Goal: Check status

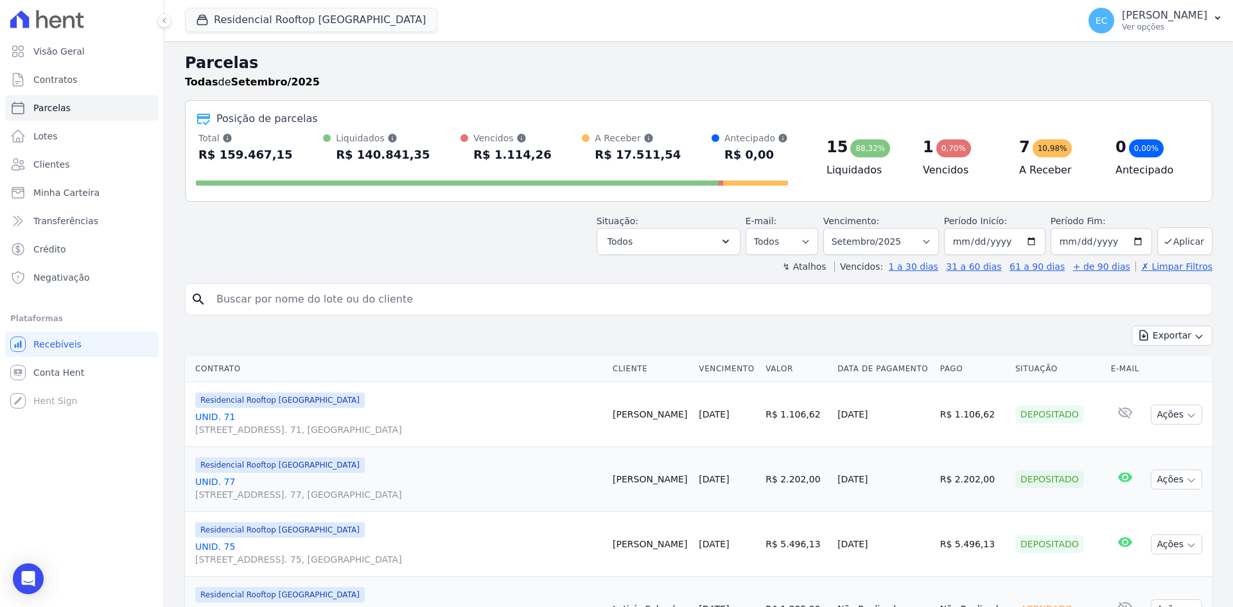
select select
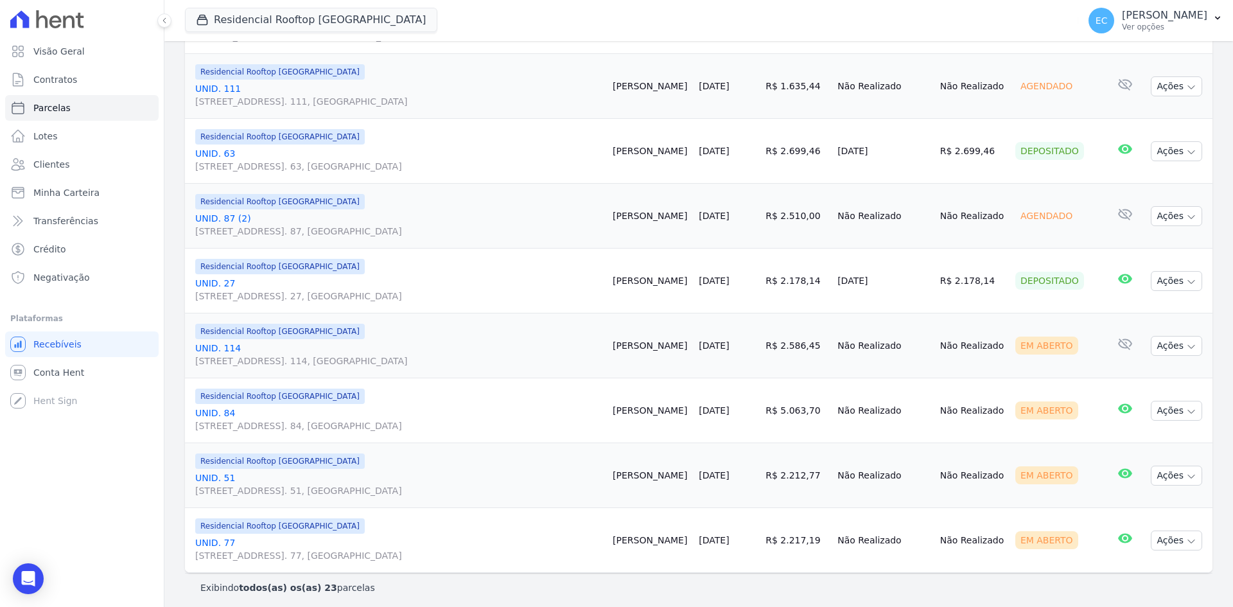
scroll to position [1307, 0]
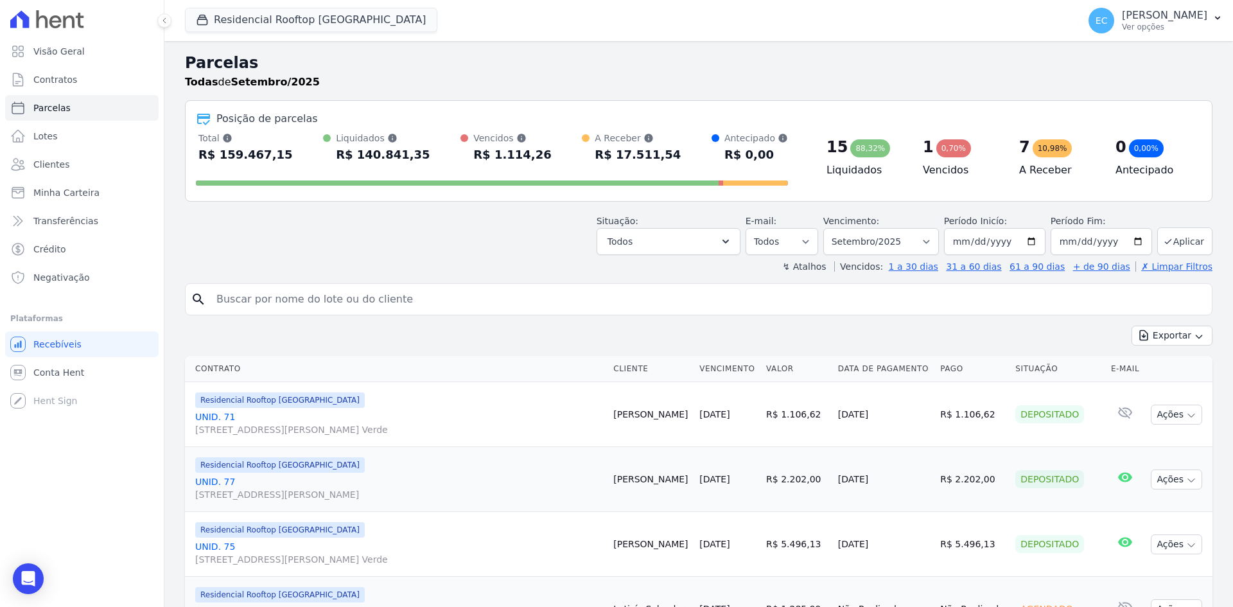
select select
